Goal: Navigation & Orientation: Find specific page/section

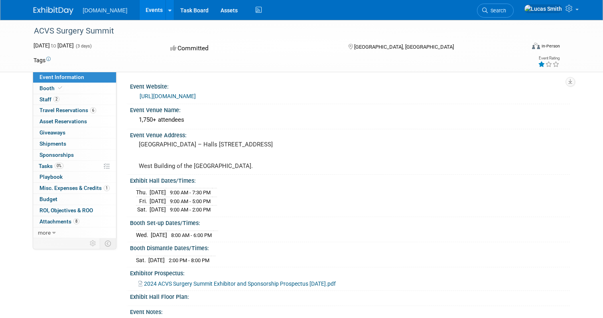
click at [140, 13] on link "Events" at bounding box center [154, 10] width 29 height 20
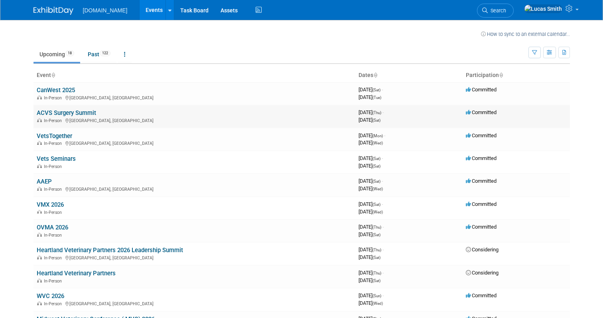
click at [65, 111] on link "ACVS Surgery Summit" at bounding box center [66, 112] width 59 height 7
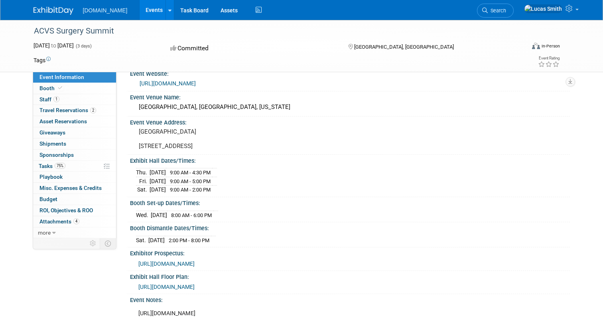
scroll to position [13, 0]
